Goal: Information Seeking & Learning: Learn about a topic

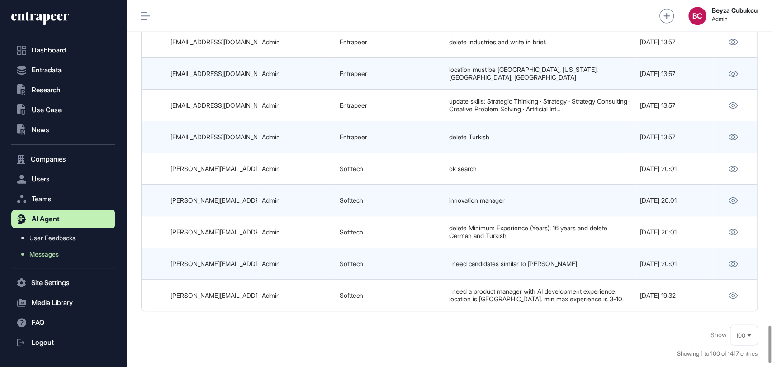
scroll to position [3142, 0]
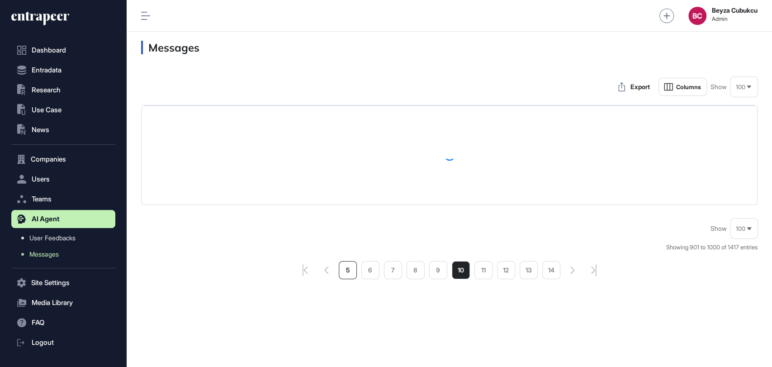
click at [351, 268] on li "5" at bounding box center [348, 270] width 18 height 18
click at [347, 265] on li "1" at bounding box center [348, 270] width 18 height 18
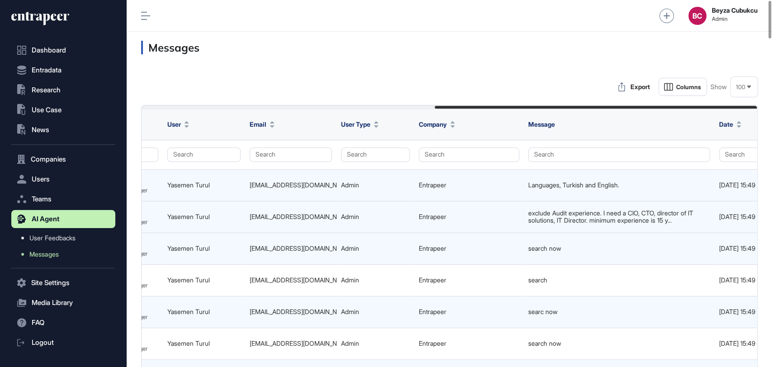
scroll to position [0, 559]
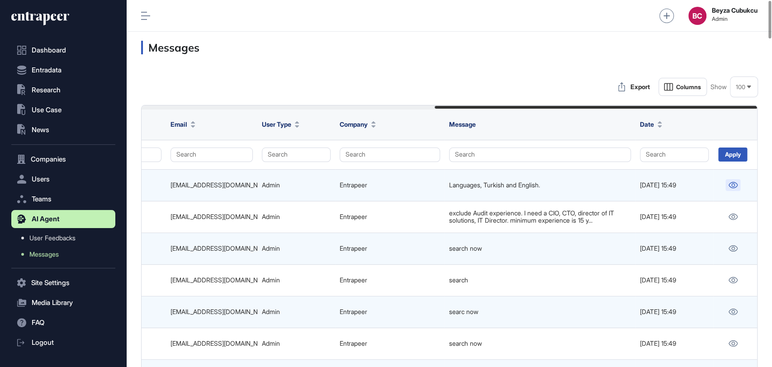
click at [731, 189] on link at bounding box center [733, 185] width 15 height 12
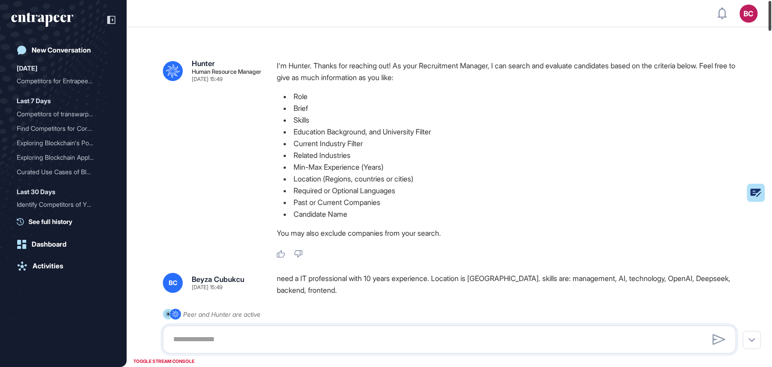
drag, startPoint x: 754, startPoint y: 92, endPoint x: 770, endPoint y: 14, distance: 79.9
click at [770, 14] on div at bounding box center [770, 16] width 3 height 30
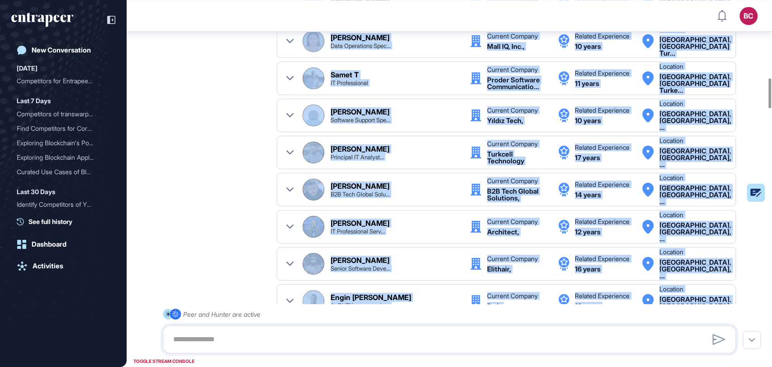
scroll to position [959, 0]
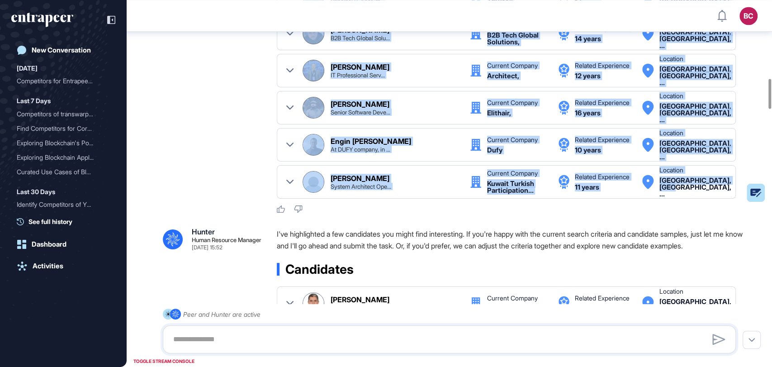
drag, startPoint x: 192, startPoint y: 63, endPoint x: 709, endPoint y: 210, distance: 538.1
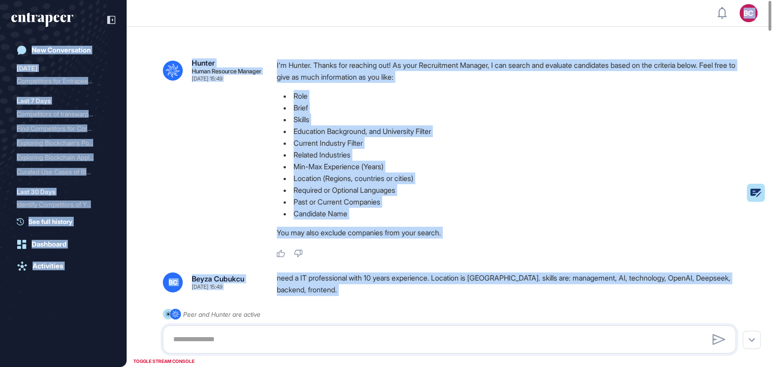
scroll to position [0, 0]
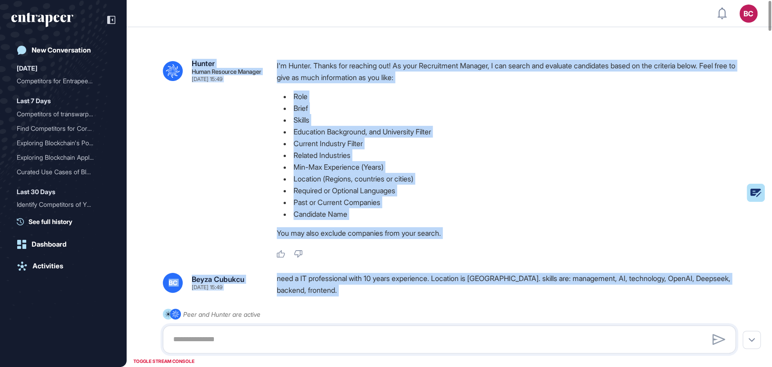
drag, startPoint x: 323, startPoint y: 273, endPoint x: 189, endPoint y: 55, distance: 256.1
copy div "Hunter Human Resource Manager Sep 19, 2025 15:49 I'm Hunter. Thanks for reachin…"
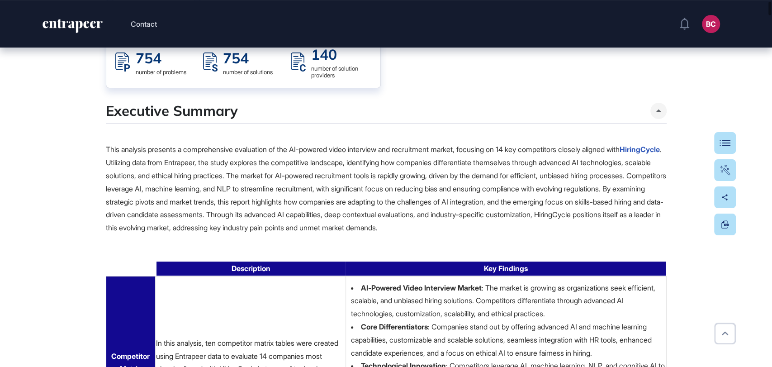
scroll to position [151, 0]
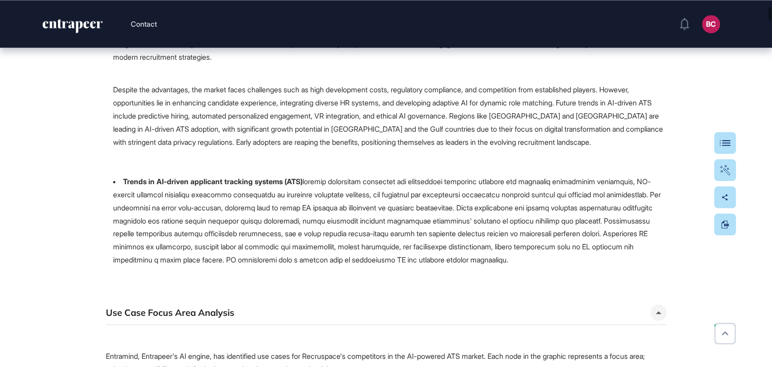
scroll to position [1106, 0]
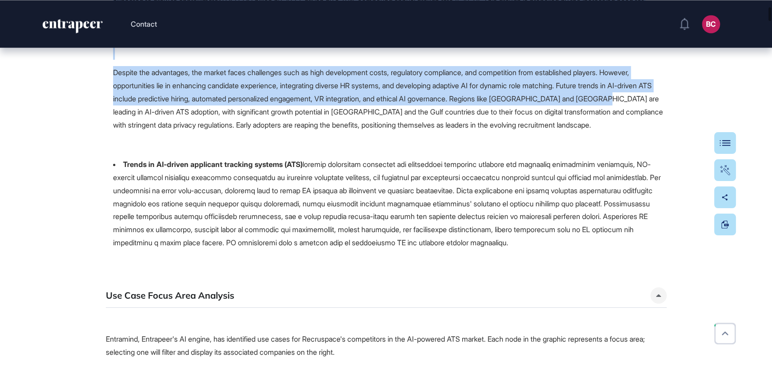
drag, startPoint x: 769, startPoint y: 45, endPoint x: 771, endPoint y: 134, distance: 89.6
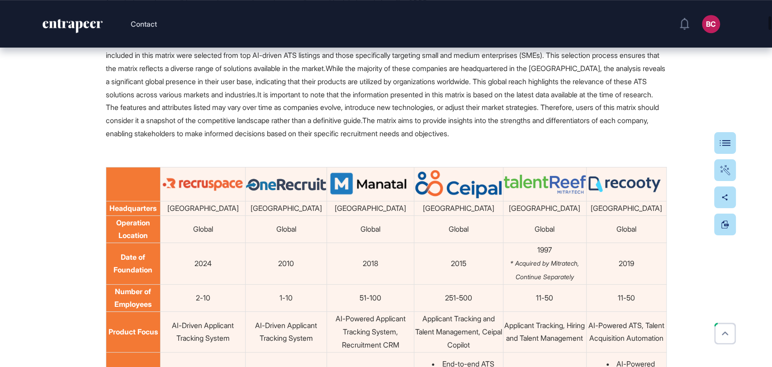
scroll to position [2664, 0]
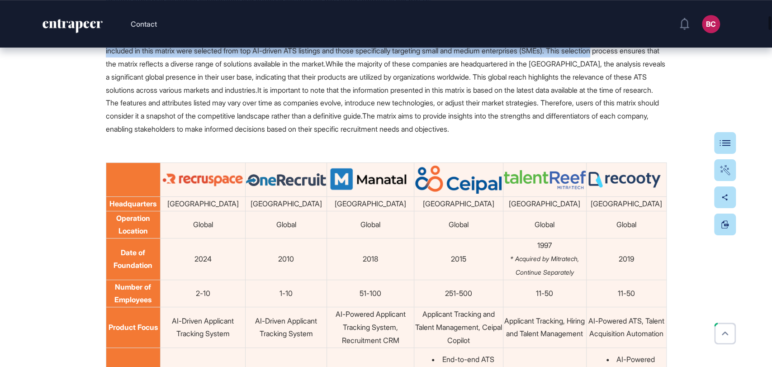
drag, startPoint x: 771, startPoint y: 33, endPoint x: 771, endPoint y: 71, distance: 38.0
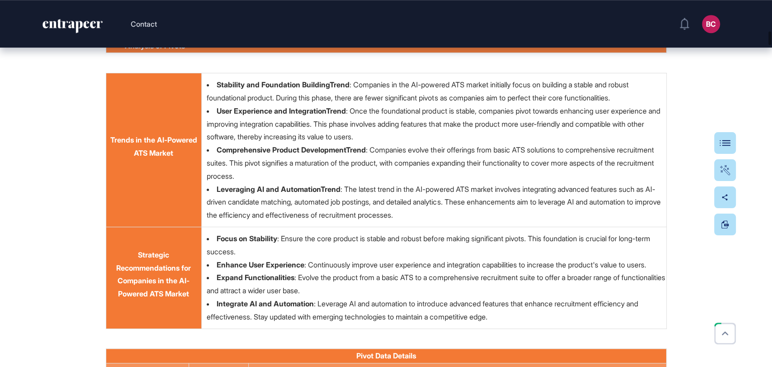
scroll to position [5479, 0]
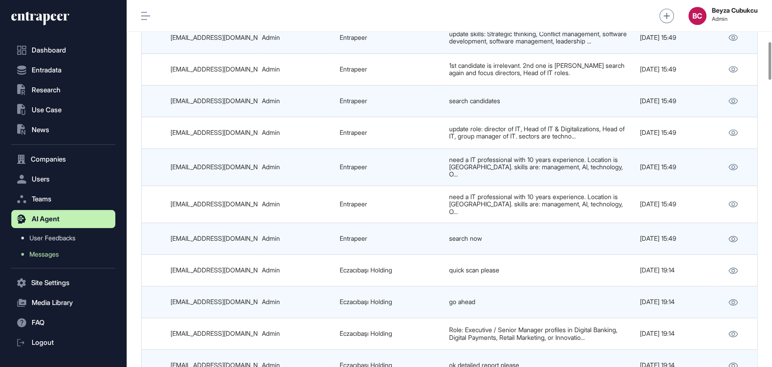
scroll to position [402, 0]
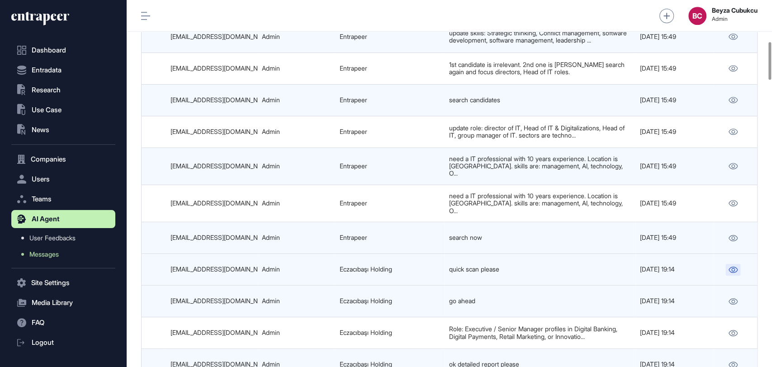
click at [731, 266] on icon at bounding box center [733, 269] width 10 height 6
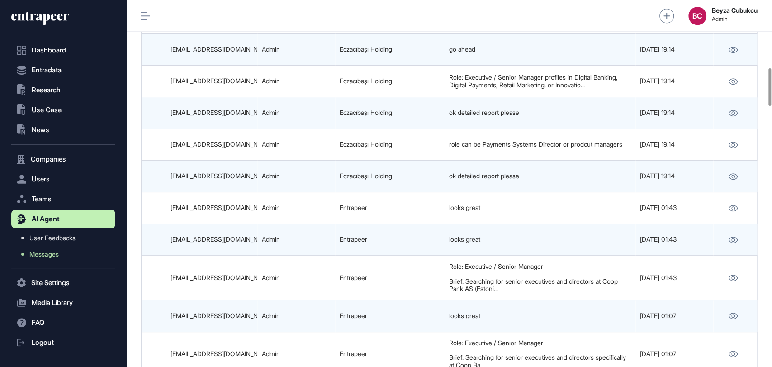
scroll to position [704, 0]
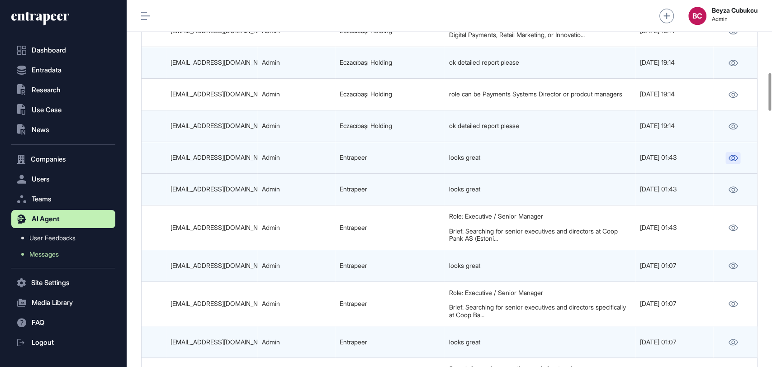
click at [731, 155] on icon at bounding box center [733, 158] width 9 height 6
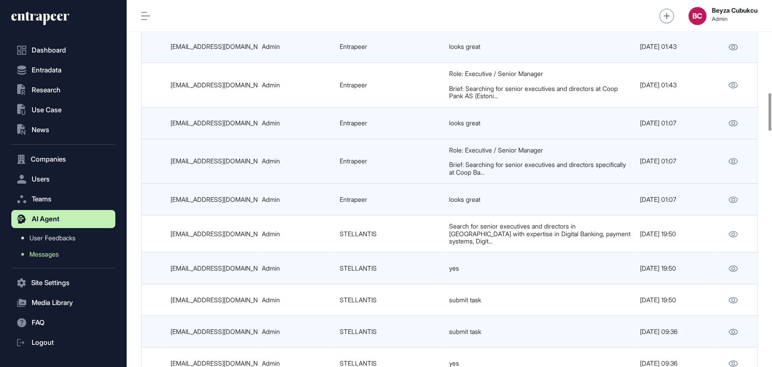
scroll to position [905, 0]
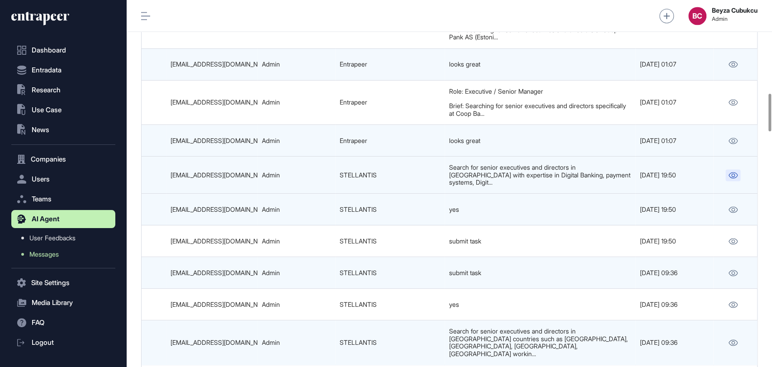
click at [737, 169] on link at bounding box center [733, 175] width 15 height 12
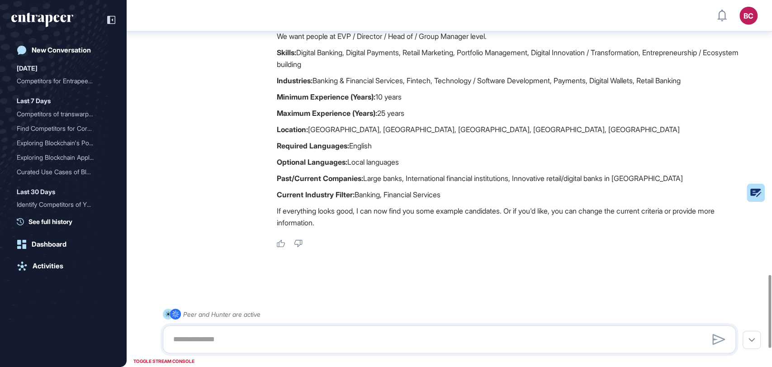
scroll to position [1476, 0]
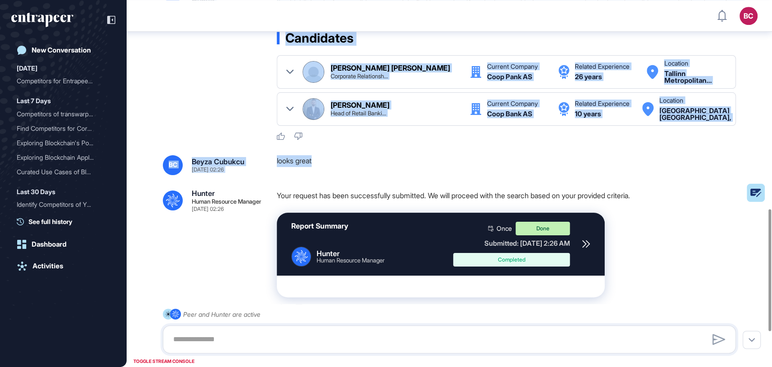
scroll to position [658, 0]
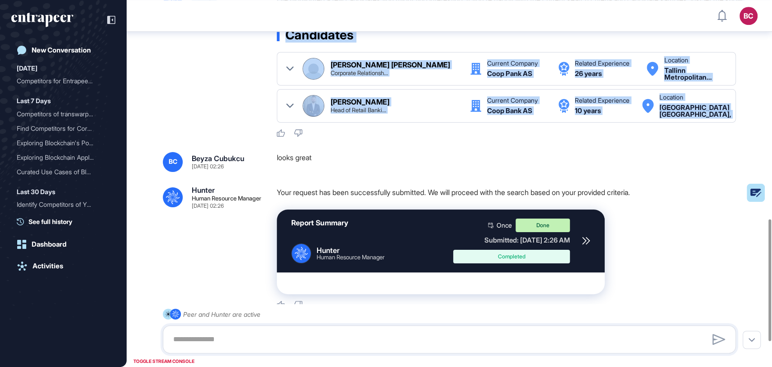
drag, startPoint x: 191, startPoint y: 61, endPoint x: 769, endPoint y: 145, distance: 583.8
copy div "Hunter Human Resource Manager Sep 16, 2025 01:43 I'm Hunter. Thanks for reachin…"
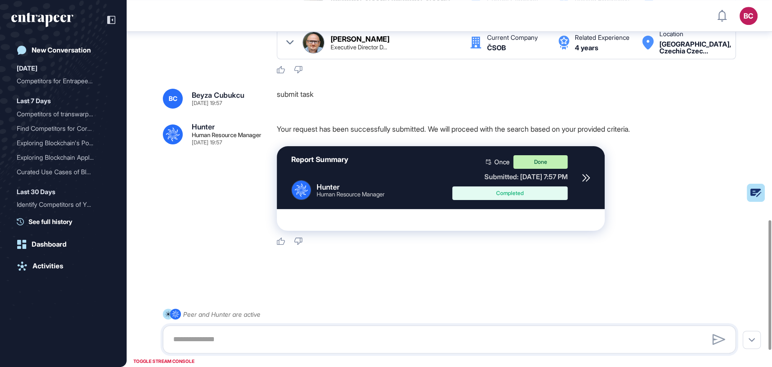
scroll to position [416, 0]
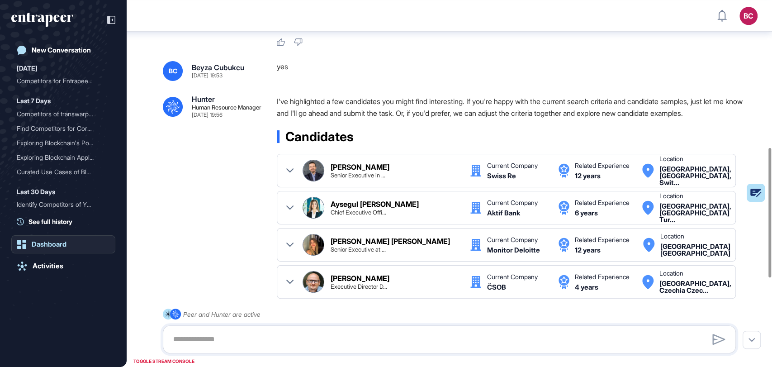
click at [43, 243] on div "Dashboard" at bounding box center [49, 244] width 35 height 8
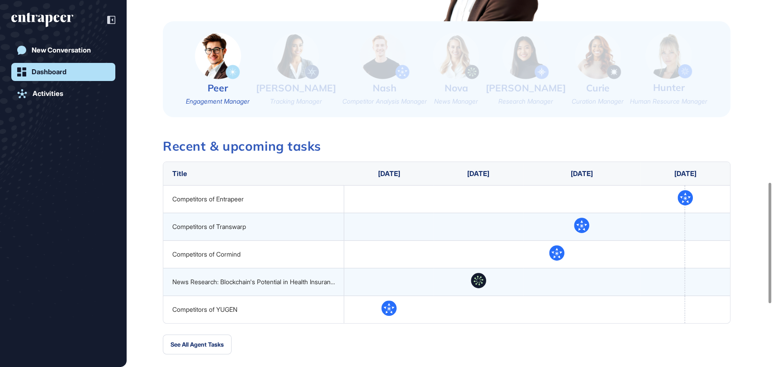
scroll to position [553, 0]
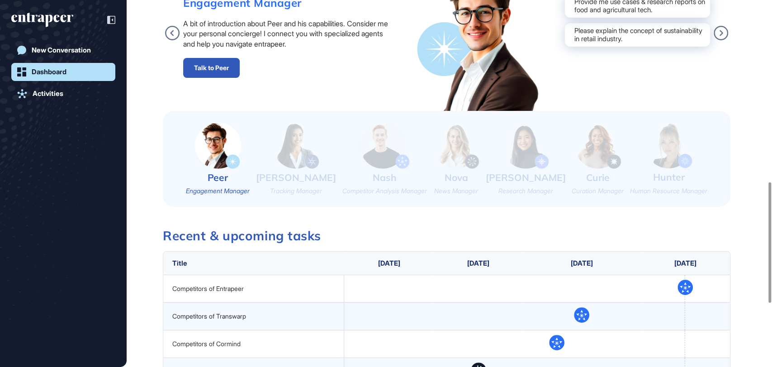
click at [662, 142] on img at bounding box center [669, 145] width 47 height 46
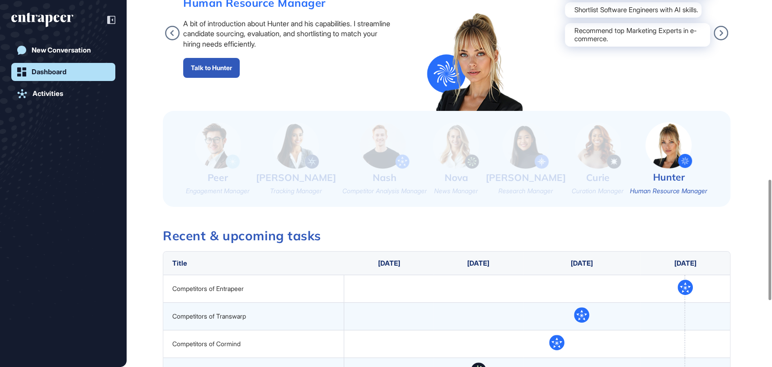
scroll to position [402, 0]
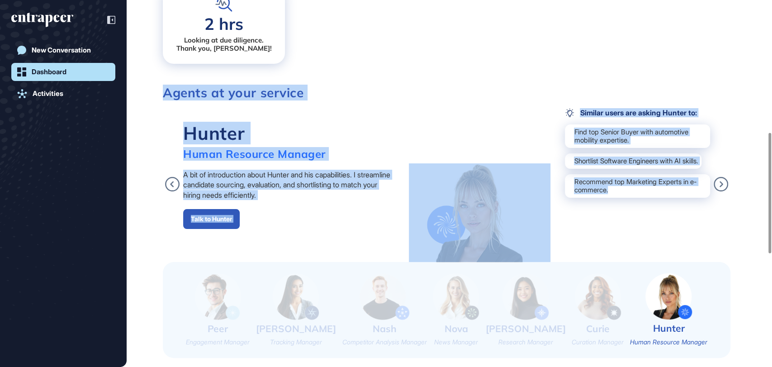
drag, startPoint x: 156, startPoint y: 91, endPoint x: 727, endPoint y: 199, distance: 581.0
click at [727, 199] on div "Strategy Gameboard You haven't set up your Gameboard yet. Add use cases, compan…" at bounding box center [450, 205] width 646 height 960
copy div "Agents at your service Peer Engagement Manager A bit of introduction about Peer…"
click at [139, 105] on div "Strategy Gameboard You haven't set up your Gameboard yet. Add use cases, compan…" at bounding box center [450, 205] width 646 height 960
click at [146, 124] on div "Strategy Gameboard You haven't set up your Gameboard yet. Add use cases, compan…" at bounding box center [450, 205] width 646 height 960
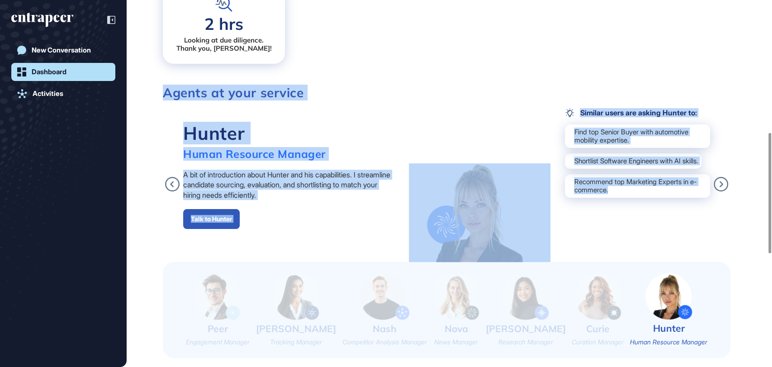
click at [150, 120] on div "Strategy Gameboard You haven't set up your Gameboard yet. Add use cases, compan…" at bounding box center [450, 205] width 646 height 960
